Goal: Navigation & Orientation: Find specific page/section

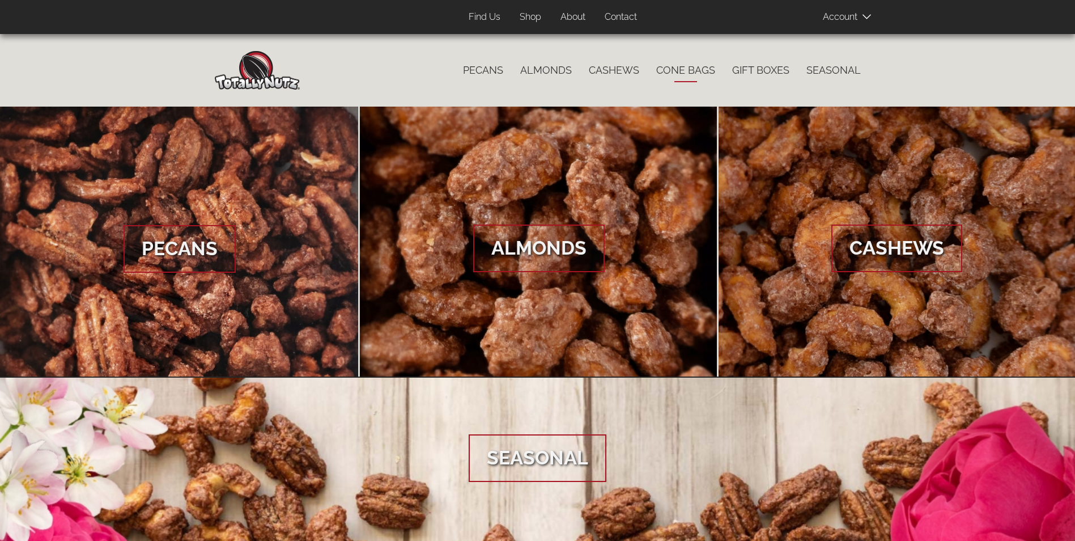
click at [674, 70] on link "Cone Bags" at bounding box center [686, 70] width 76 height 24
click at [603, 68] on link "Cashews" at bounding box center [613, 70] width 67 height 24
click at [525, 65] on link "Almonds" at bounding box center [546, 70] width 69 height 24
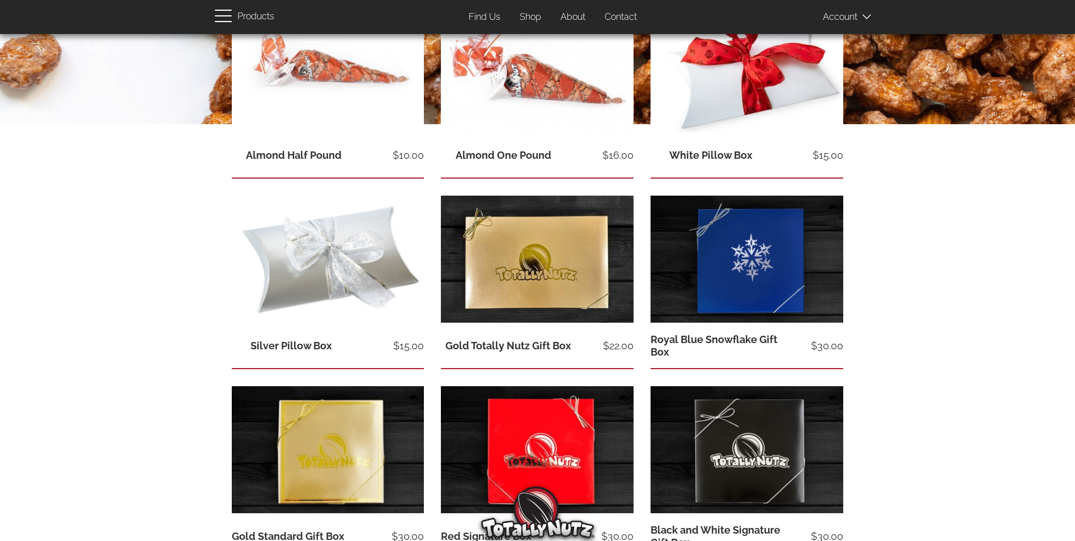
scroll to position [113, 0]
